Goal: Task Accomplishment & Management: Use online tool/utility

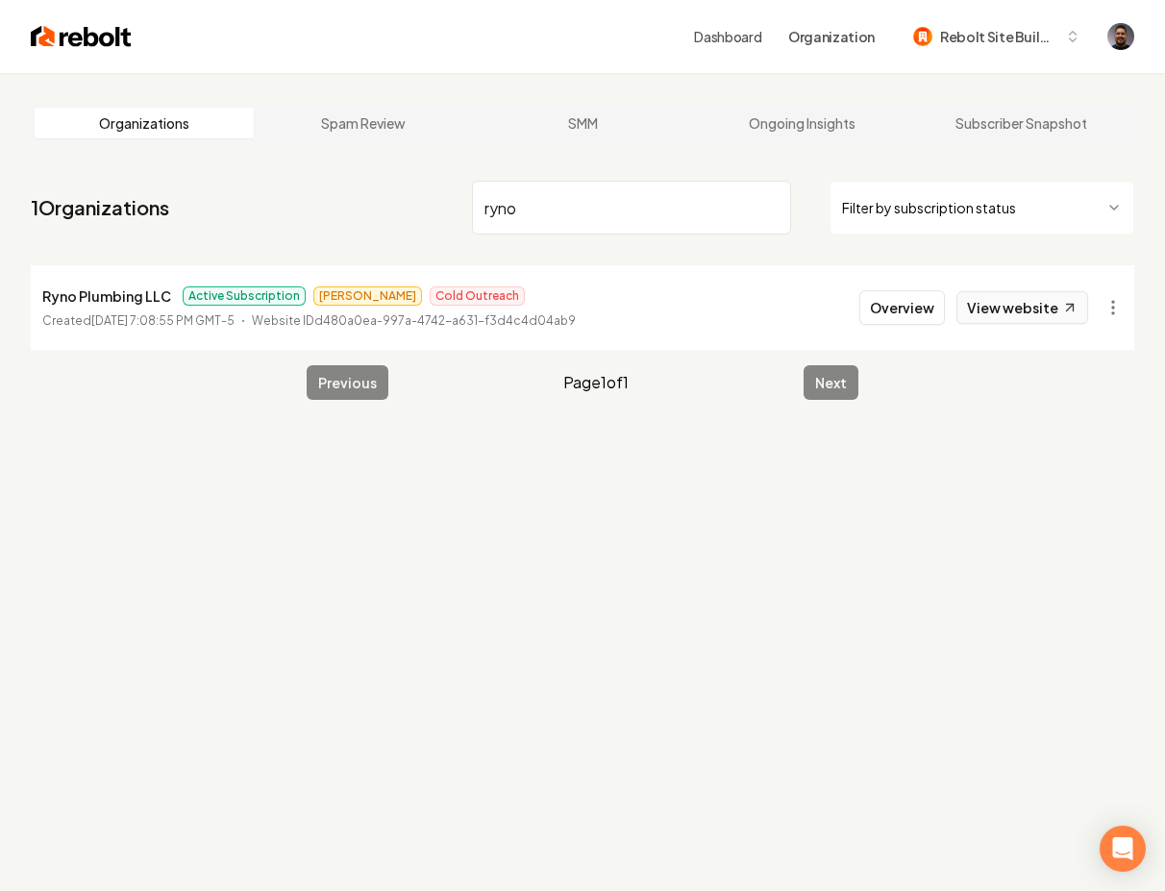
type input "ryno"
click at [904, 306] on button "Overview" at bounding box center [903, 307] width 86 height 35
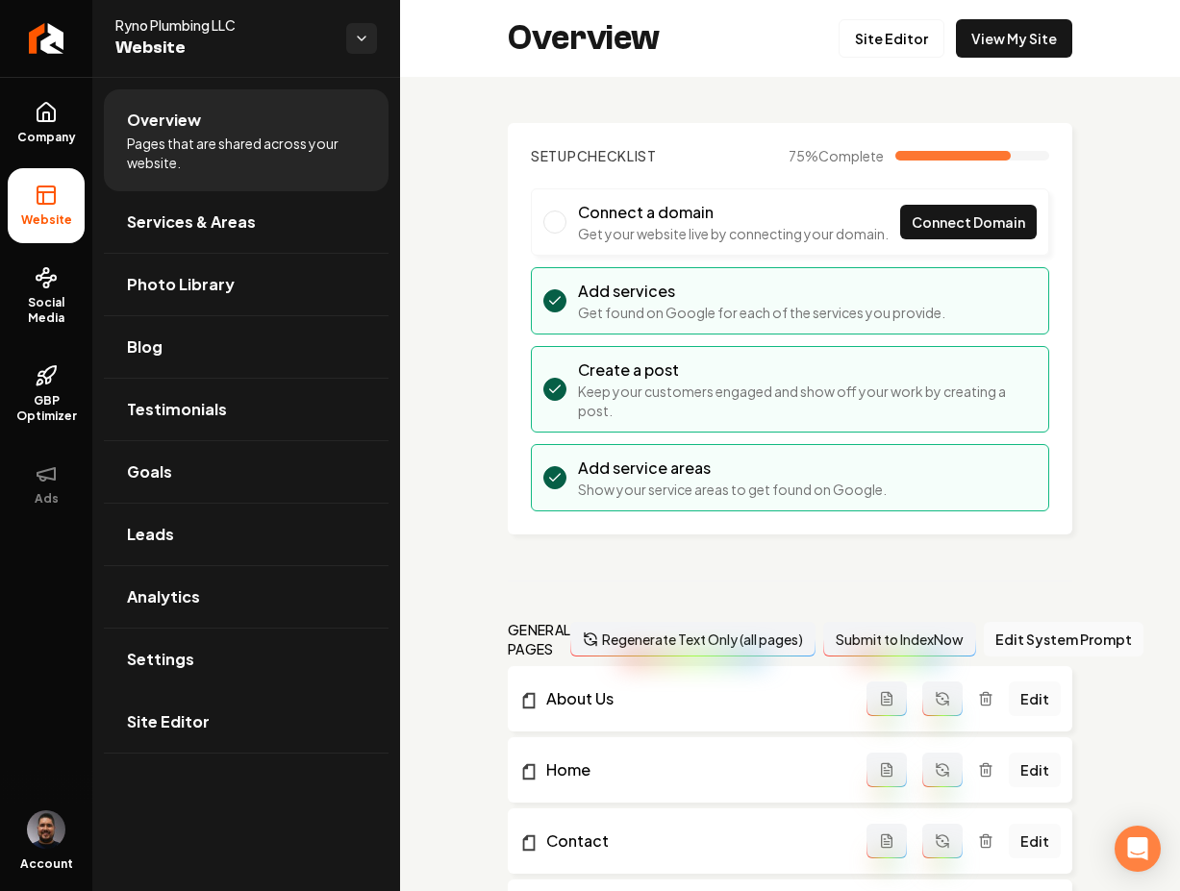
click at [188, 723] on span "Site Editor" at bounding box center [168, 722] width 83 height 23
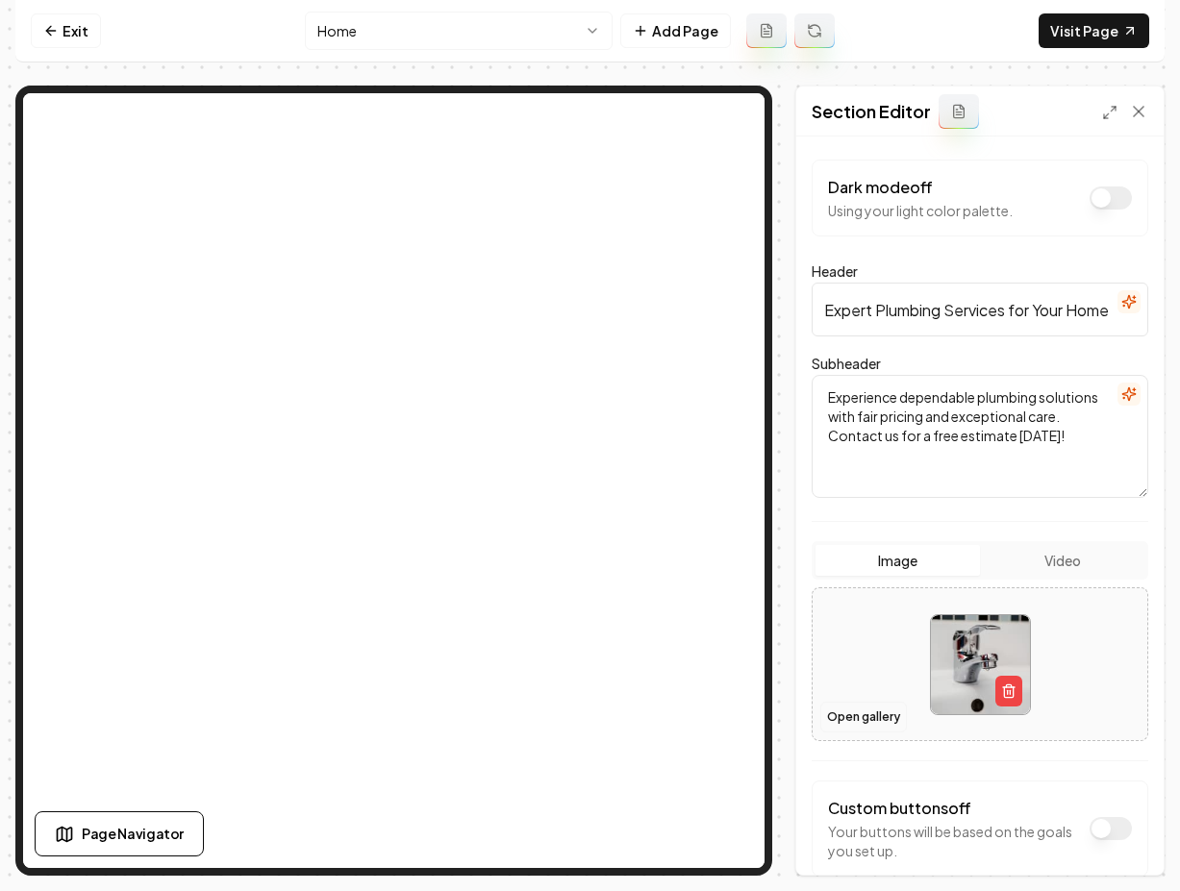
click at [885, 713] on button "Open gallery" at bounding box center [863, 717] width 87 height 31
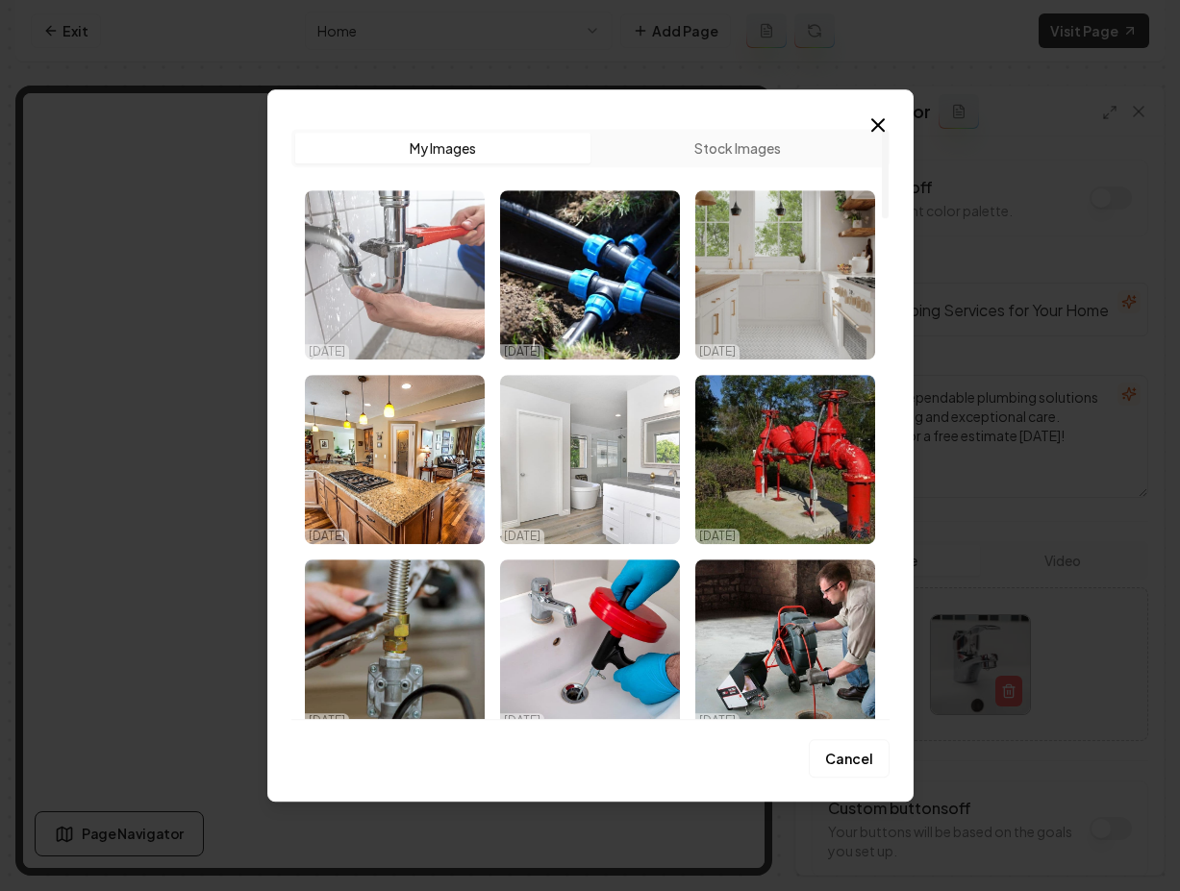
click at [396, 257] on img "Select image image_68cd52d95c7cd75eb8251caa.webp" at bounding box center [395, 274] width 180 height 169
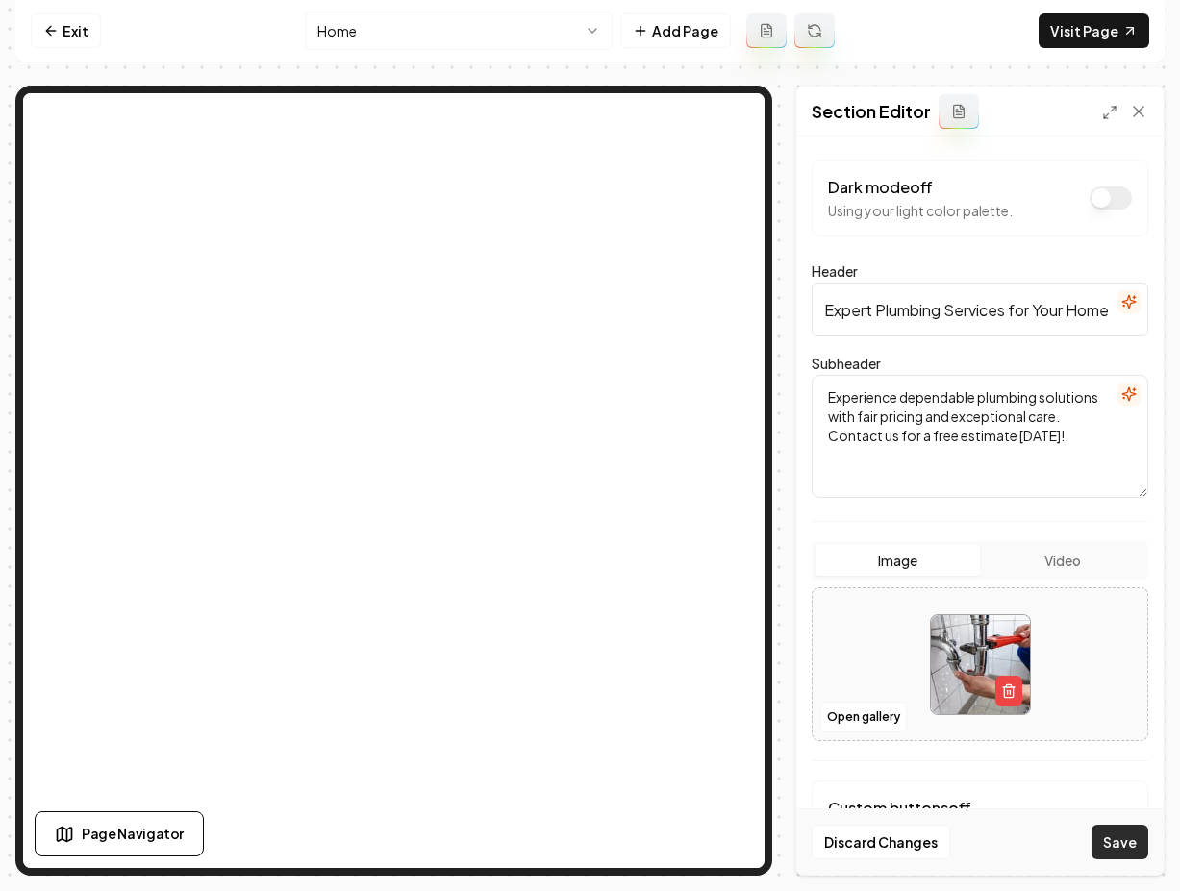
click at [1107, 840] on button "Save" at bounding box center [1119, 842] width 57 height 35
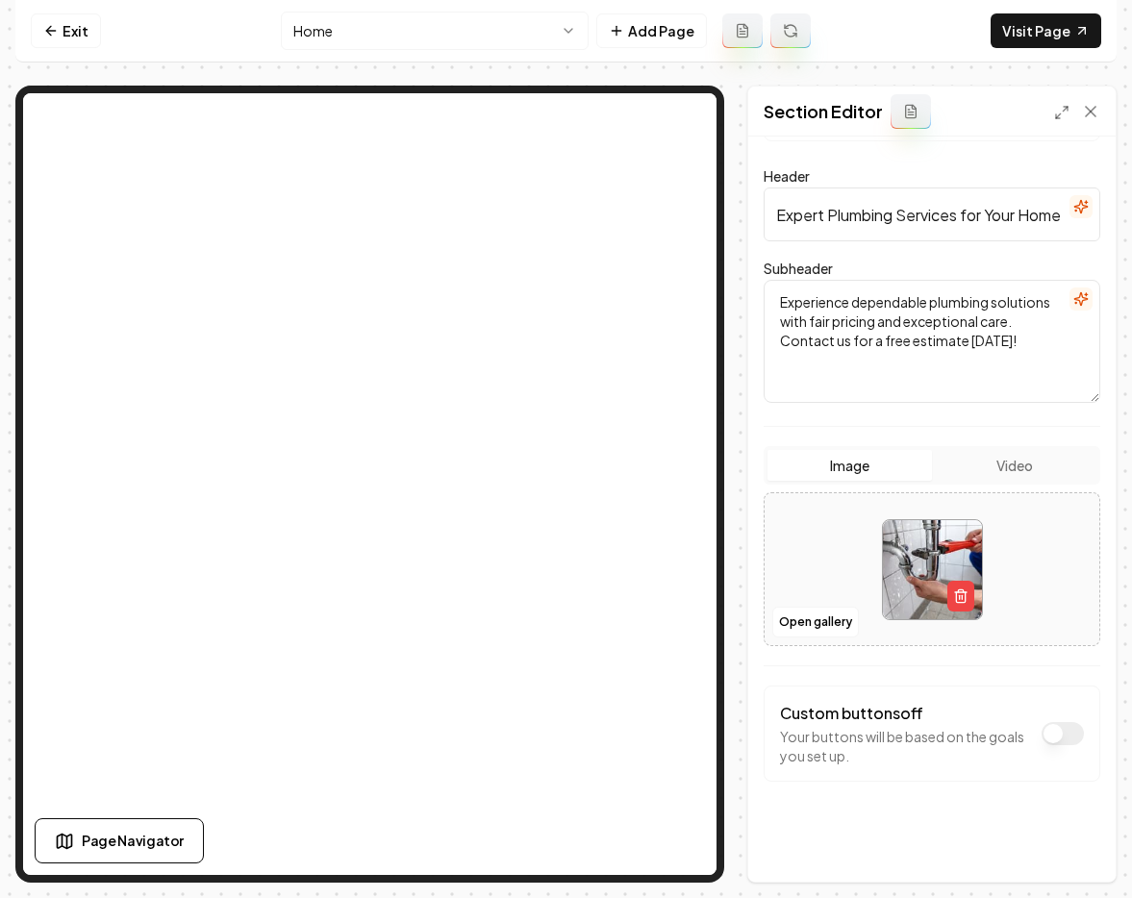
scroll to position [95, 0]
